Goal: Check status

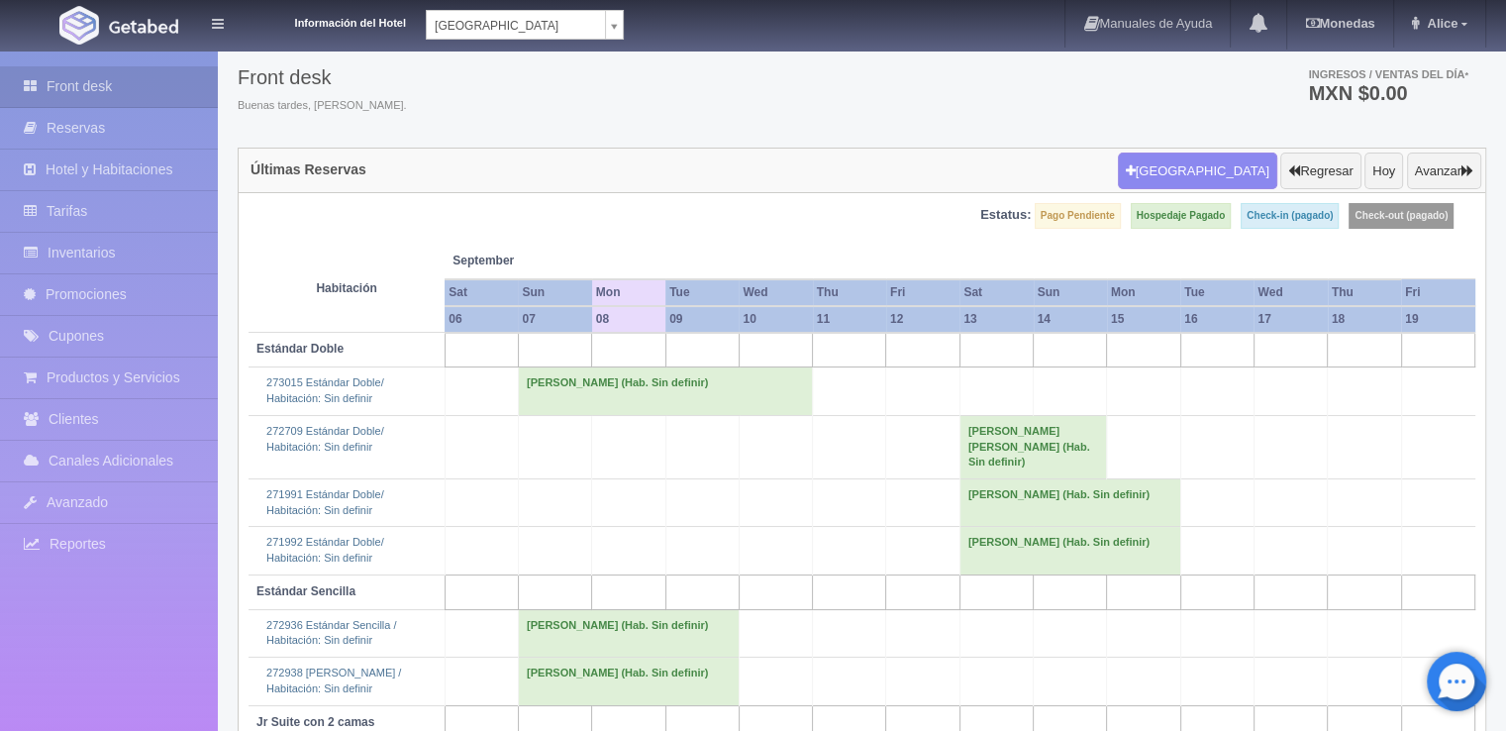
scroll to position [184, 0]
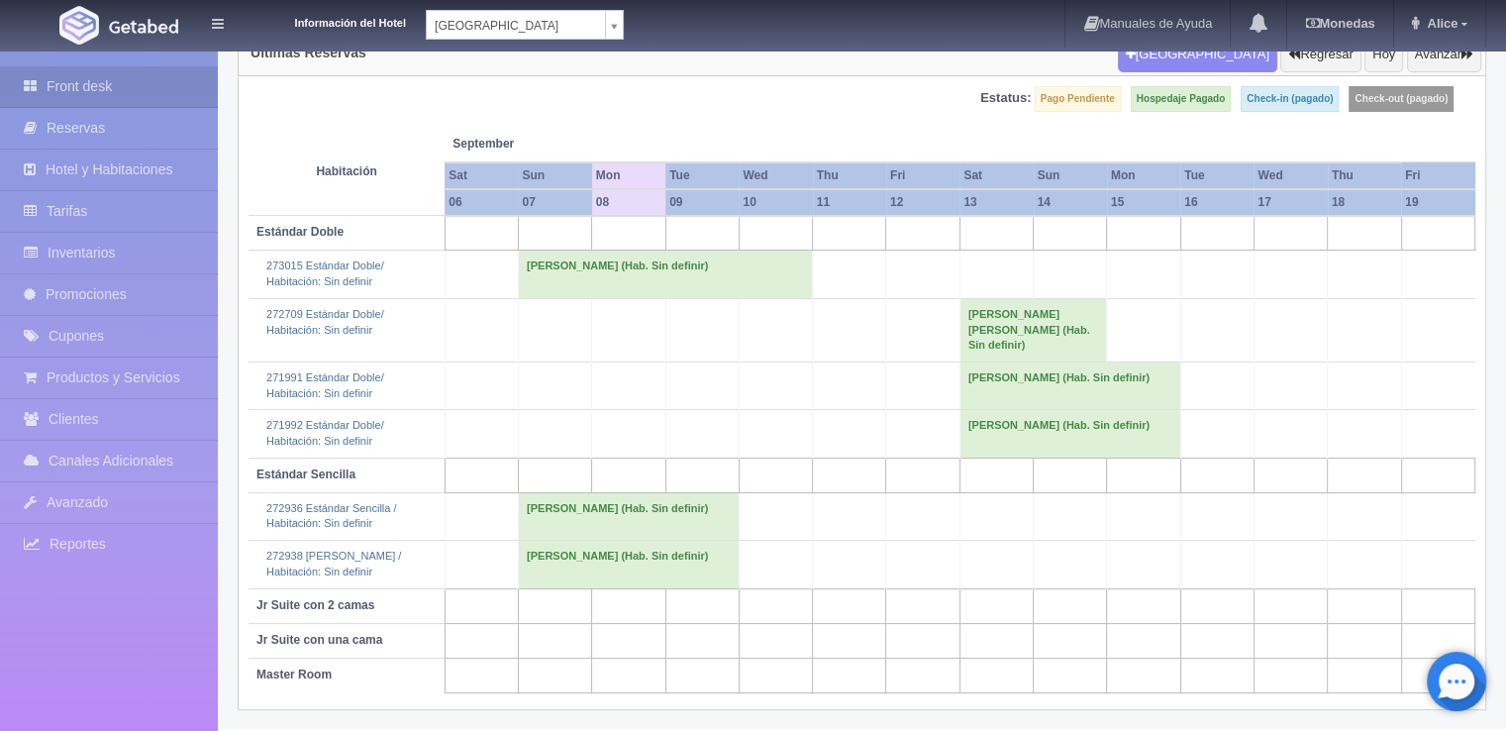
click at [615, 516] on td "[PERSON_NAME] (Hab. Sin definir)" at bounding box center [628, 516] width 221 height 48
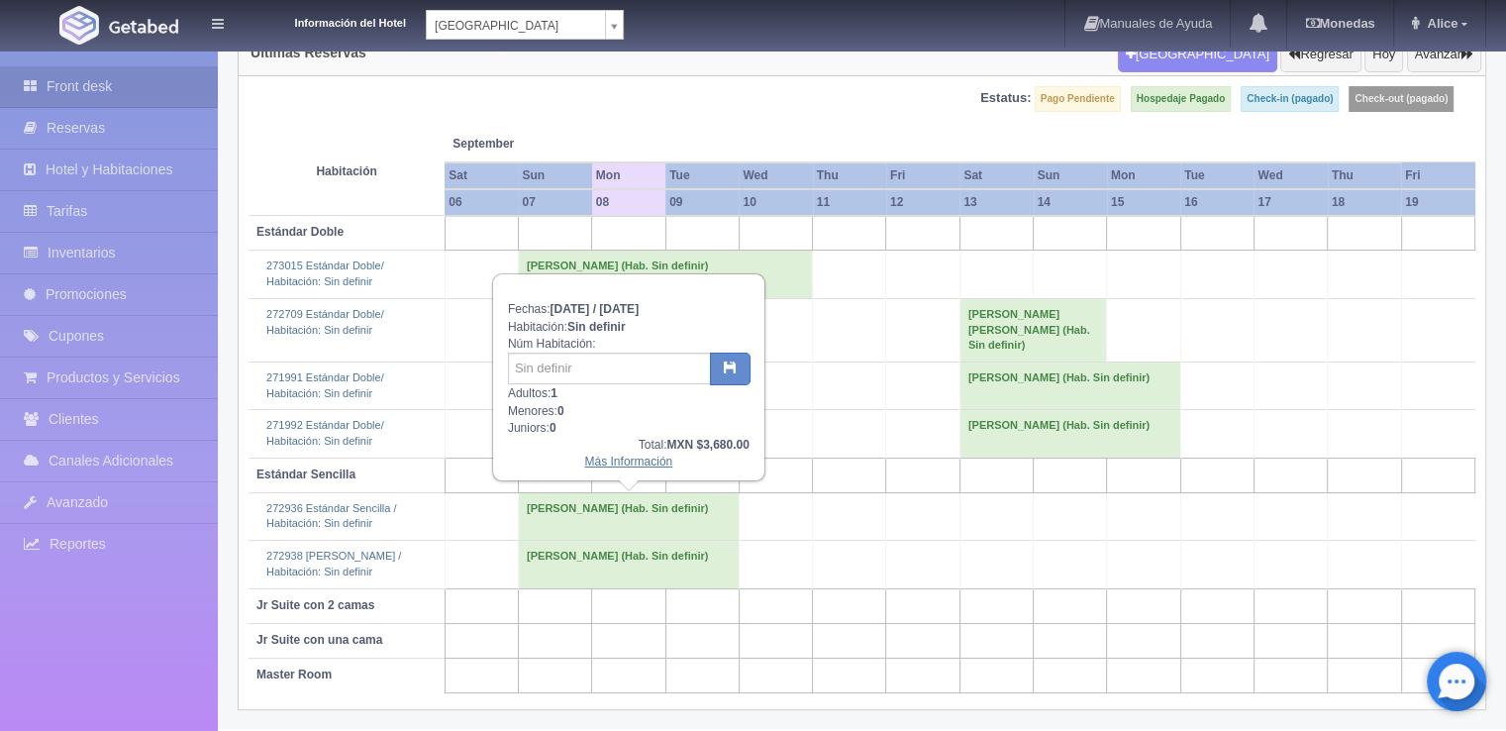
click at [636, 454] on link "Más Información" at bounding box center [628, 461] width 88 height 14
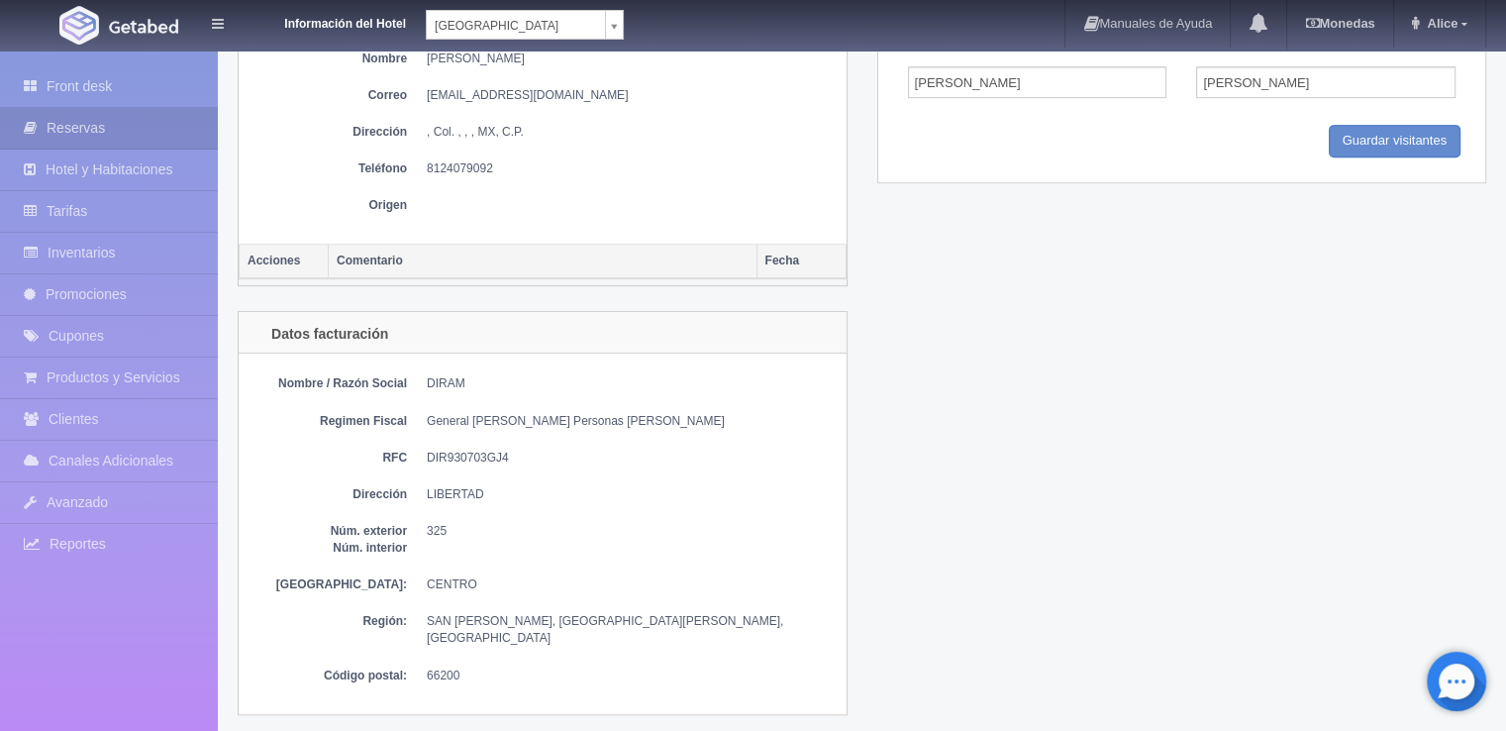
scroll to position [1188, 0]
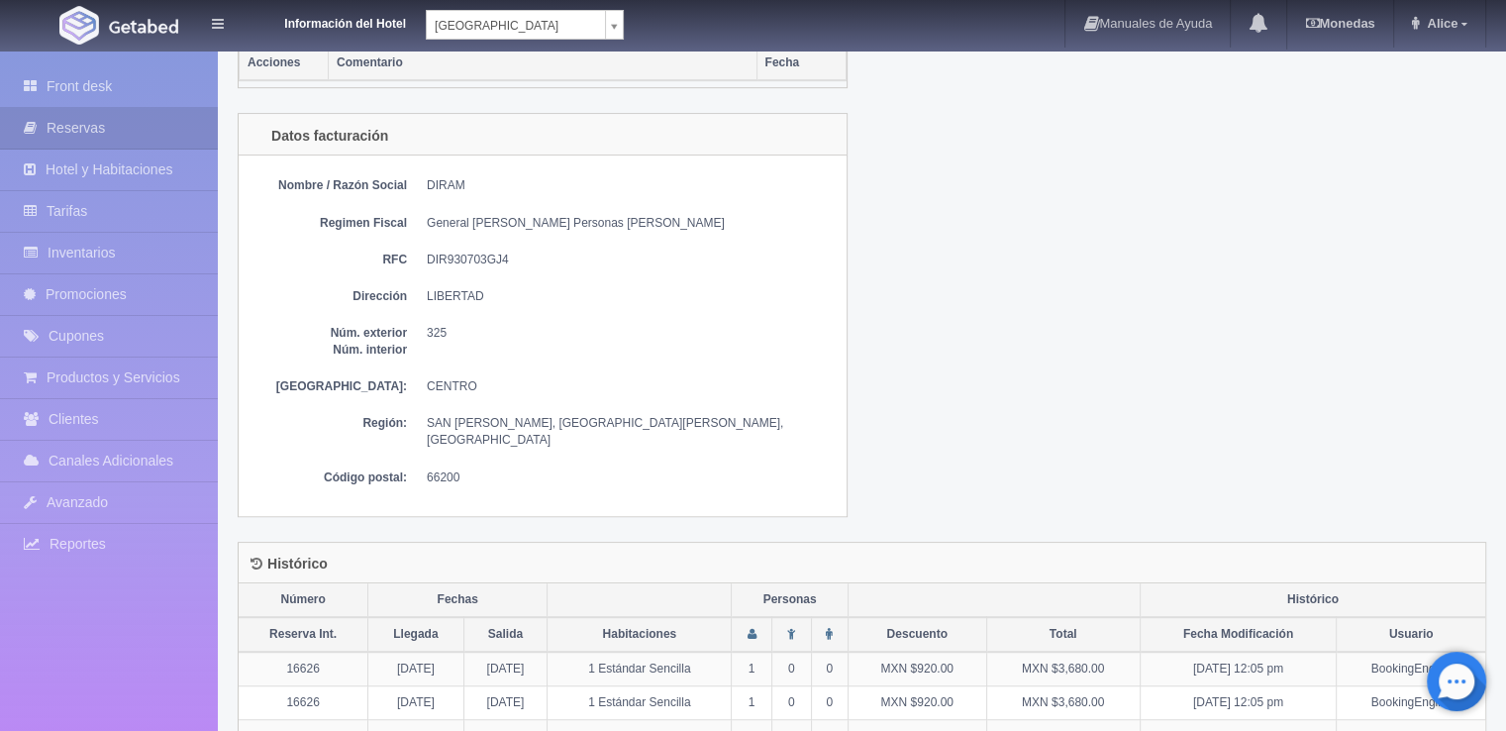
click at [475, 251] on dd "DIR930703GJ4" at bounding box center [632, 259] width 410 height 17
copy dd "DIR930703GJ4"
click at [477, 299] on div "Nombre / Razón Social DIRAM Regimen Fiscal General de Ley Personas Morales RFC …" at bounding box center [543, 334] width 608 height 359
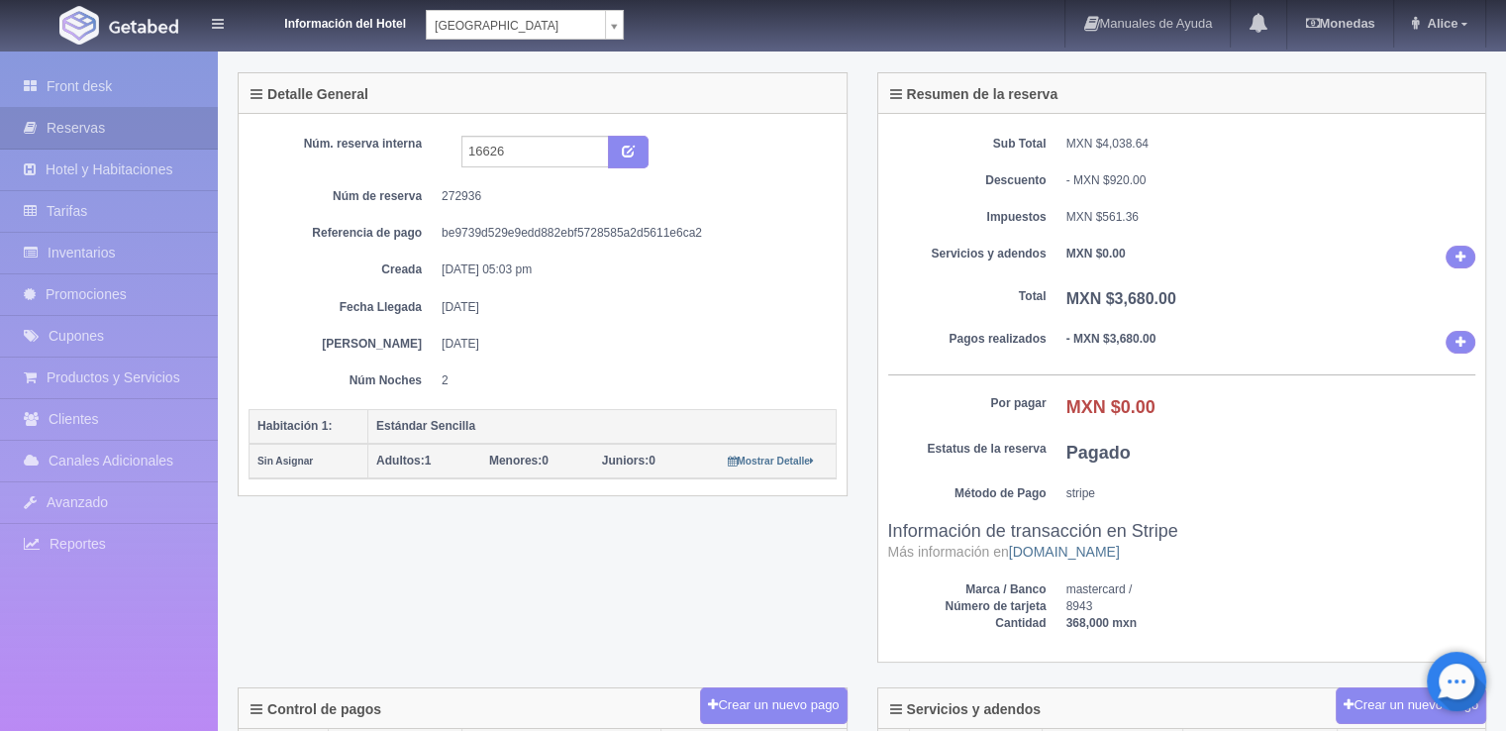
scroll to position [0, 0]
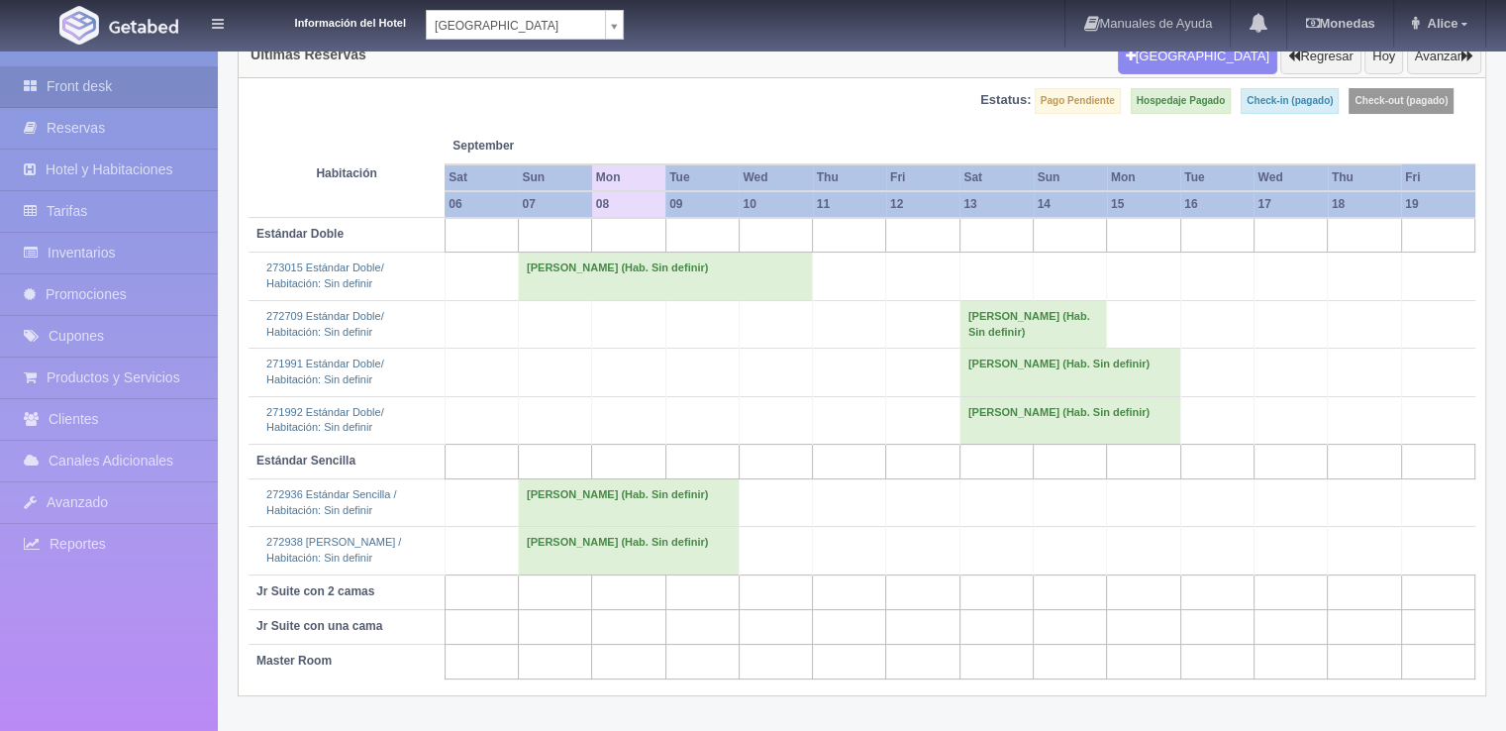
scroll to position [184, 0]
click at [610, 505] on td "[PERSON_NAME] (Hab. Sin definir)" at bounding box center [628, 503] width 221 height 48
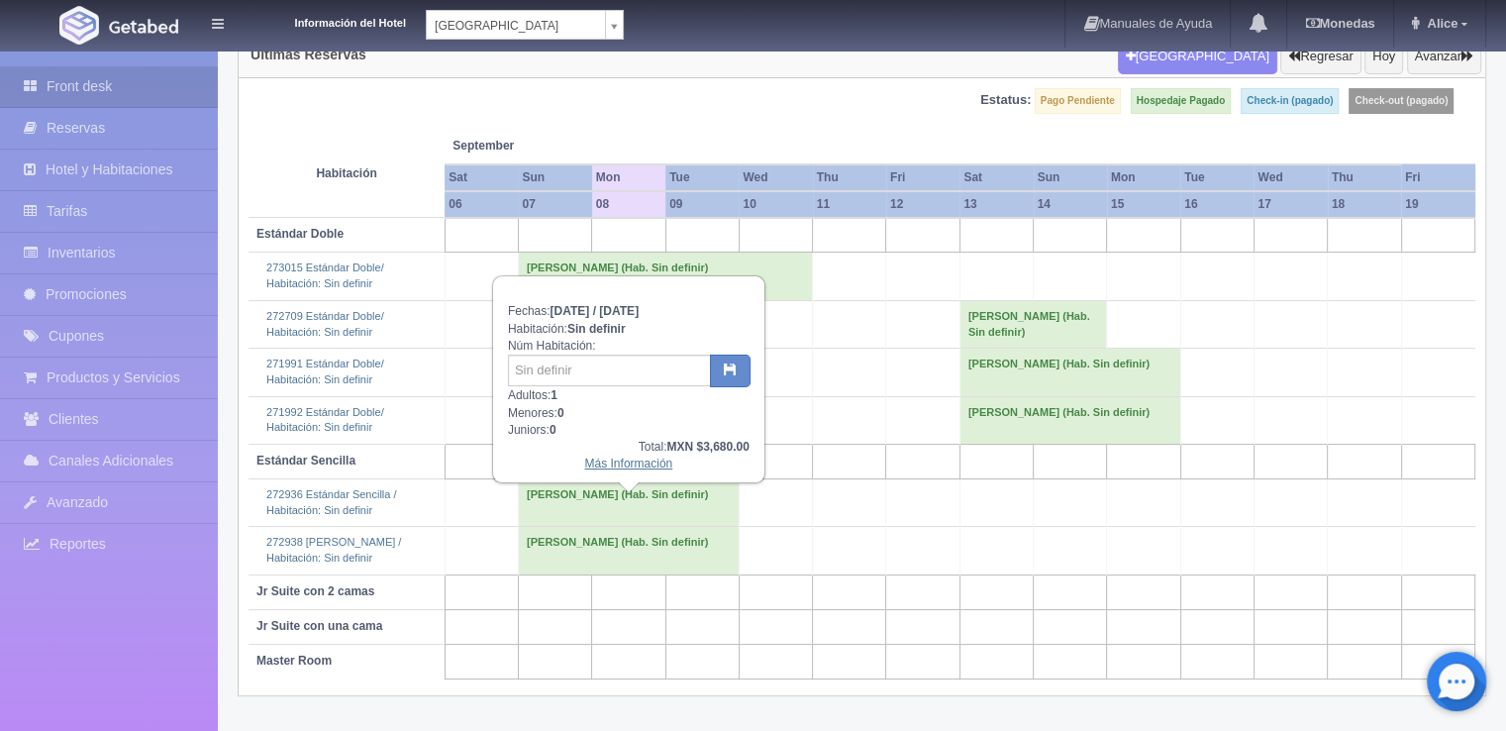
click at [622, 464] on link "Más Información" at bounding box center [628, 463] width 88 height 14
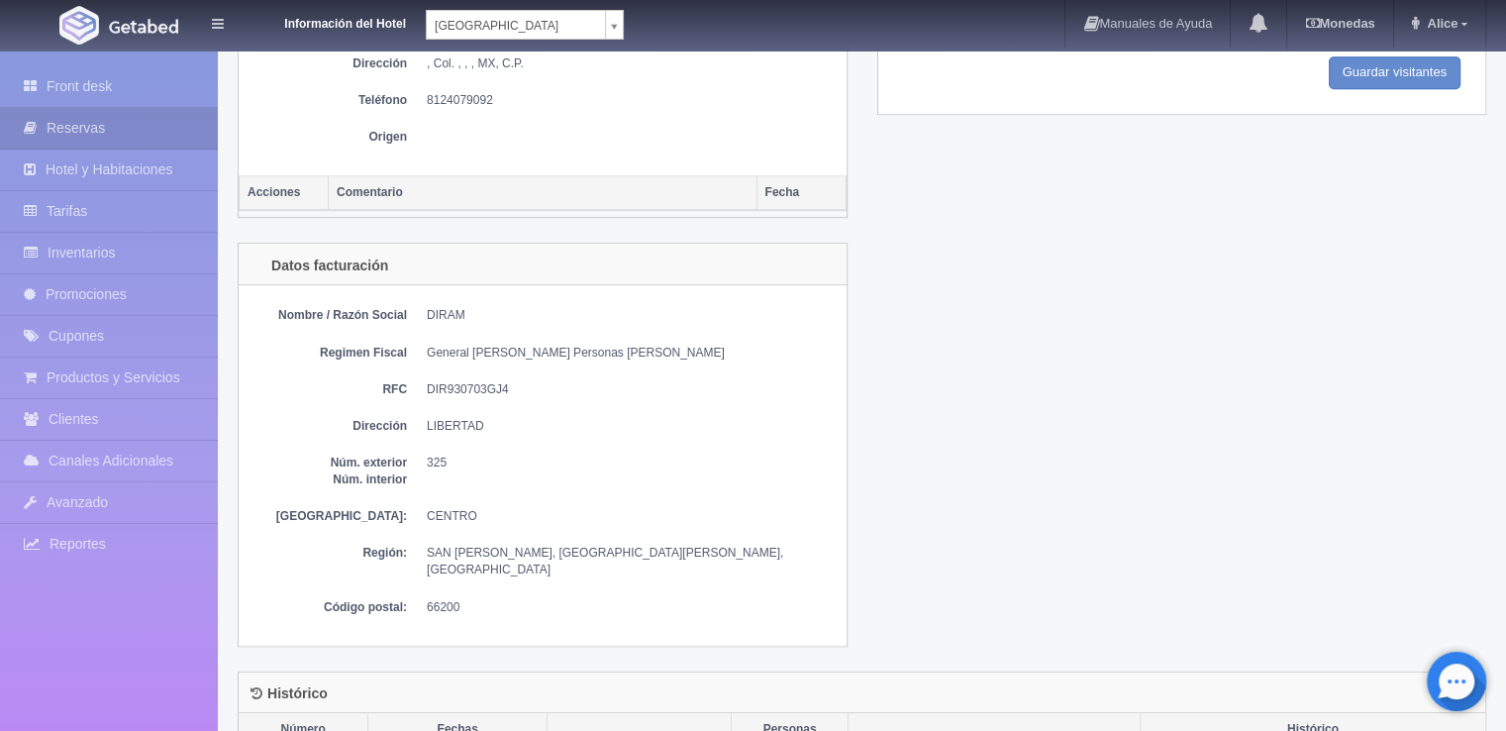
scroll to position [1089, 0]
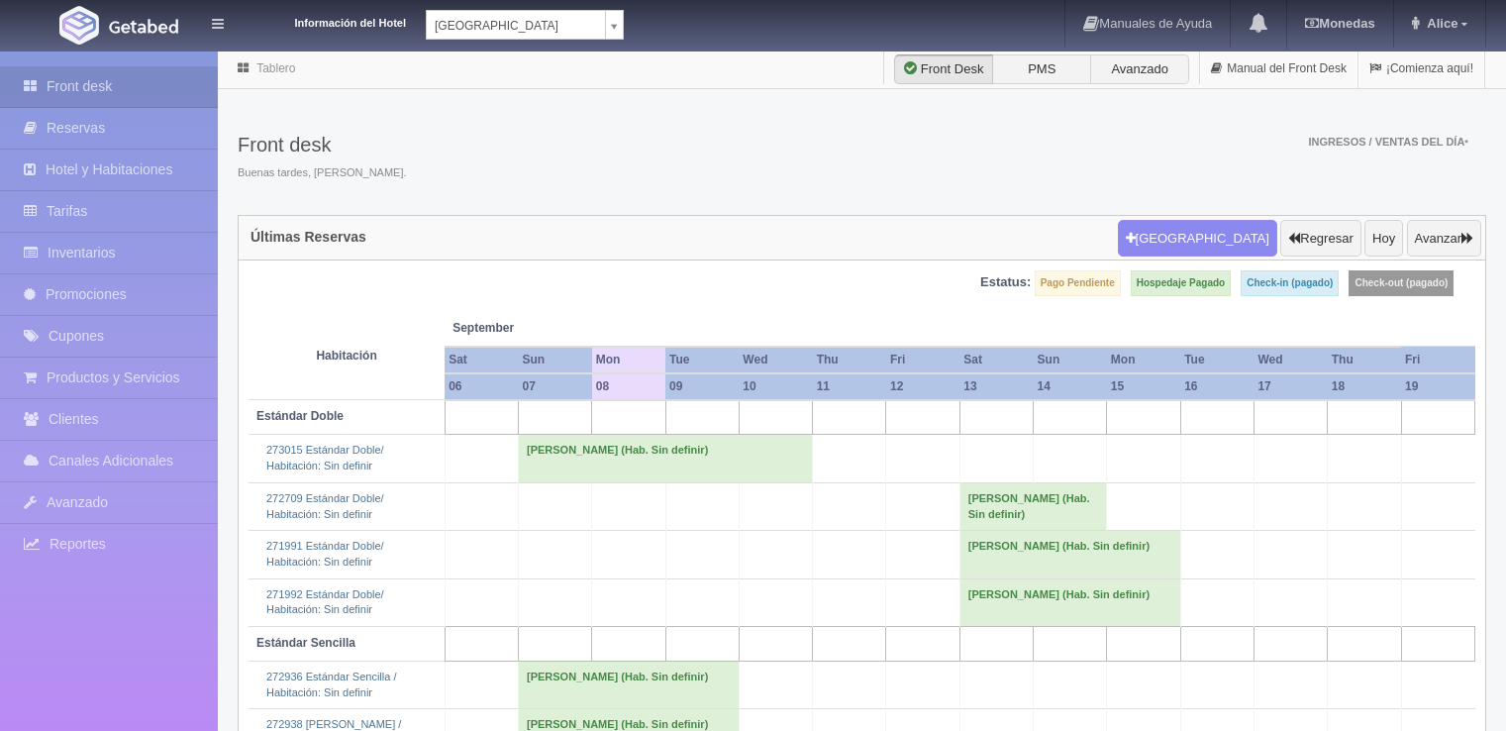
scroll to position [184, 0]
